Goal: Check status

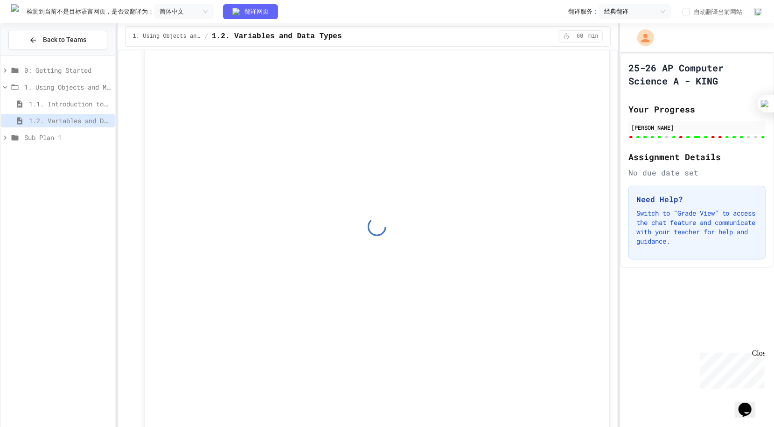
scroll to position [3939, 0]
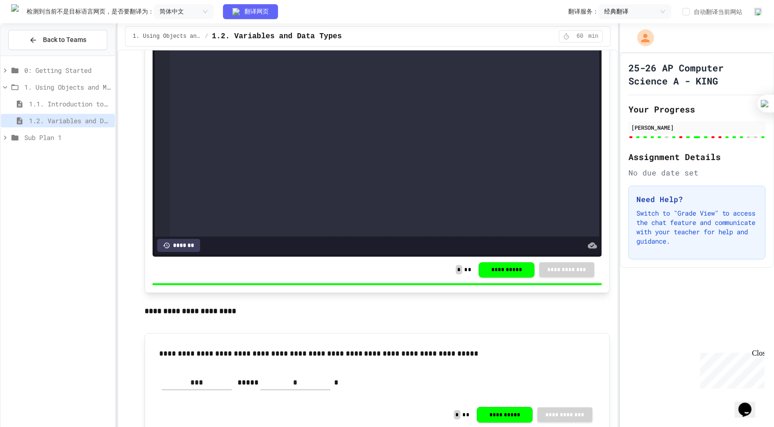
drag, startPoint x: 600, startPoint y: 234, endPoint x: 604, endPoint y: 272, distance: 37.5
click at [604, 272] on div "**********" at bounding box center [377, 83] width 465 height 420
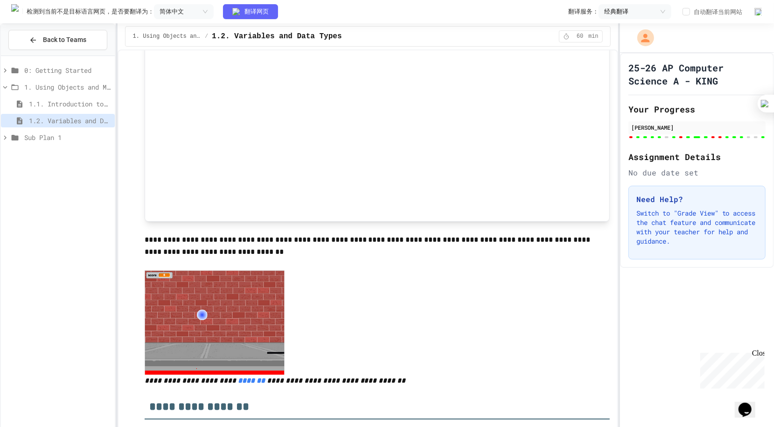
scroll to position [0, 0]
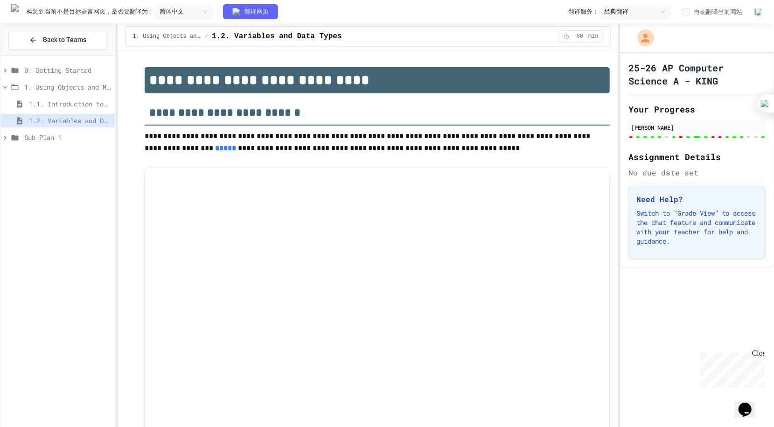
click at [658, 31] on div at bounding box center [697, 37] width 154 height 29
click at [760, 13] on img at bounding box center [758, 11] width 9 height 9
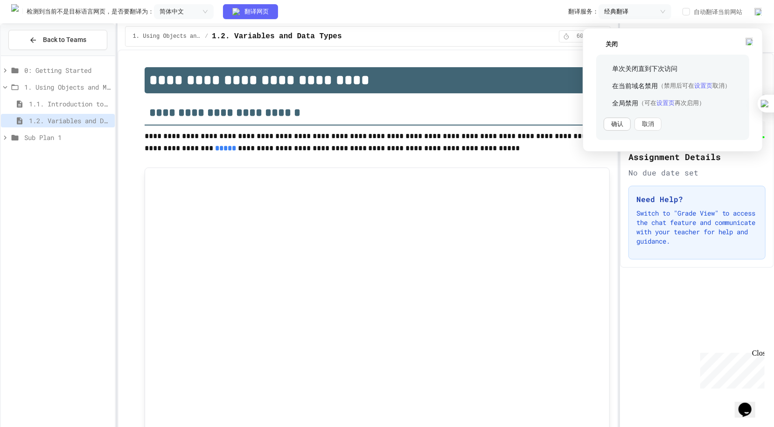
click at [627, 121] on button "确认" at bounding box center [617, 124] width 27 height 13
click at [627, 121] on div "25-26 AP Computer Science A - KING Your Progress [PERSON_NAME] Assignment Detai…" at bounding box center [697, 160] width 154 height 215
